Goal: Book appointment/travel/reservation

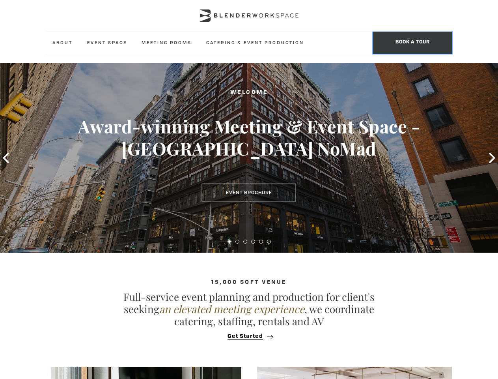
click at [413, 43] on span "BOOK A TOUR" at bounding box center [412, 43] width 79 height 22
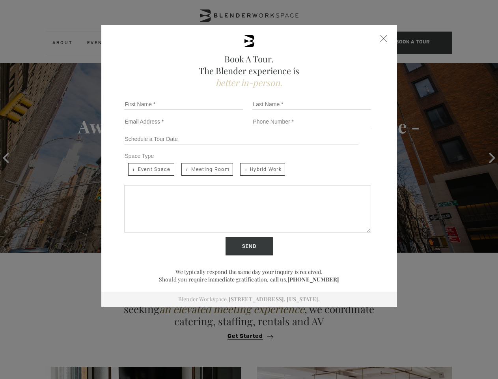
click at [6, 158] on icon at bounding box center [6, 158] width 6 height 10
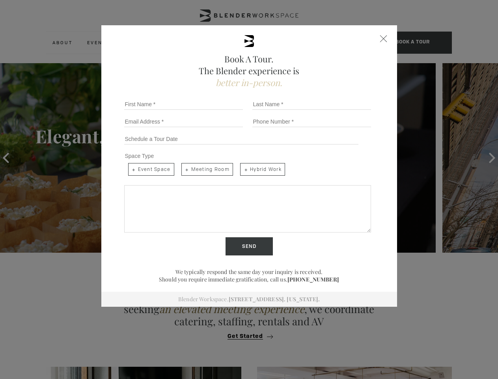
click at [230, 241] on div at bounding box center [249, 240] width 498 height 7
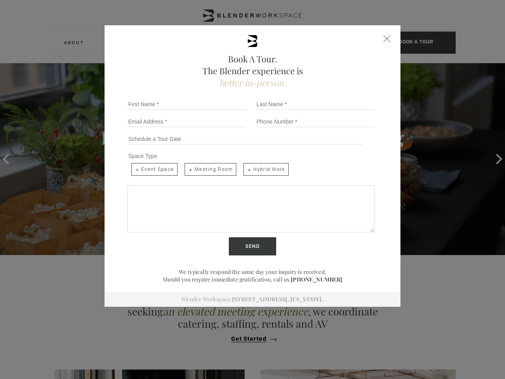
click at [237, 241] on div "Send" at bounding box center [252, 246] width 256 height 18
click at [245, 241] on input "Send" at bounding box center [252, 246] width 47 height 18
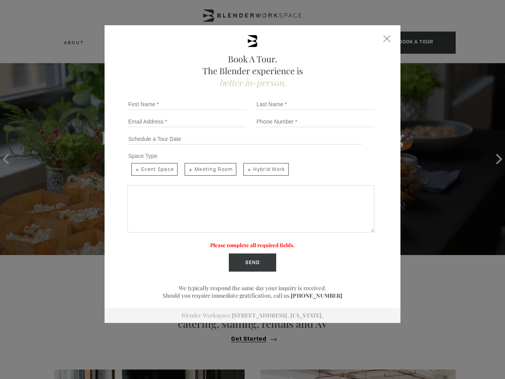
click at [261, 241] on label "Please complete all required fields." at bounding box center [252, 244] width 84 height 7
click at [269, 241] on label "Please complete all required fields." at bounding box center [252, 244] width 84 height 7
click at [249, 336] on div "Book A Tour. The Blender experience is better in-person. Team Size 1 2 3 4 5 6 …" at bounding box center [252, 189] width 505 height 379
